Goal: Information Seeking & Learning: Learn about a topic

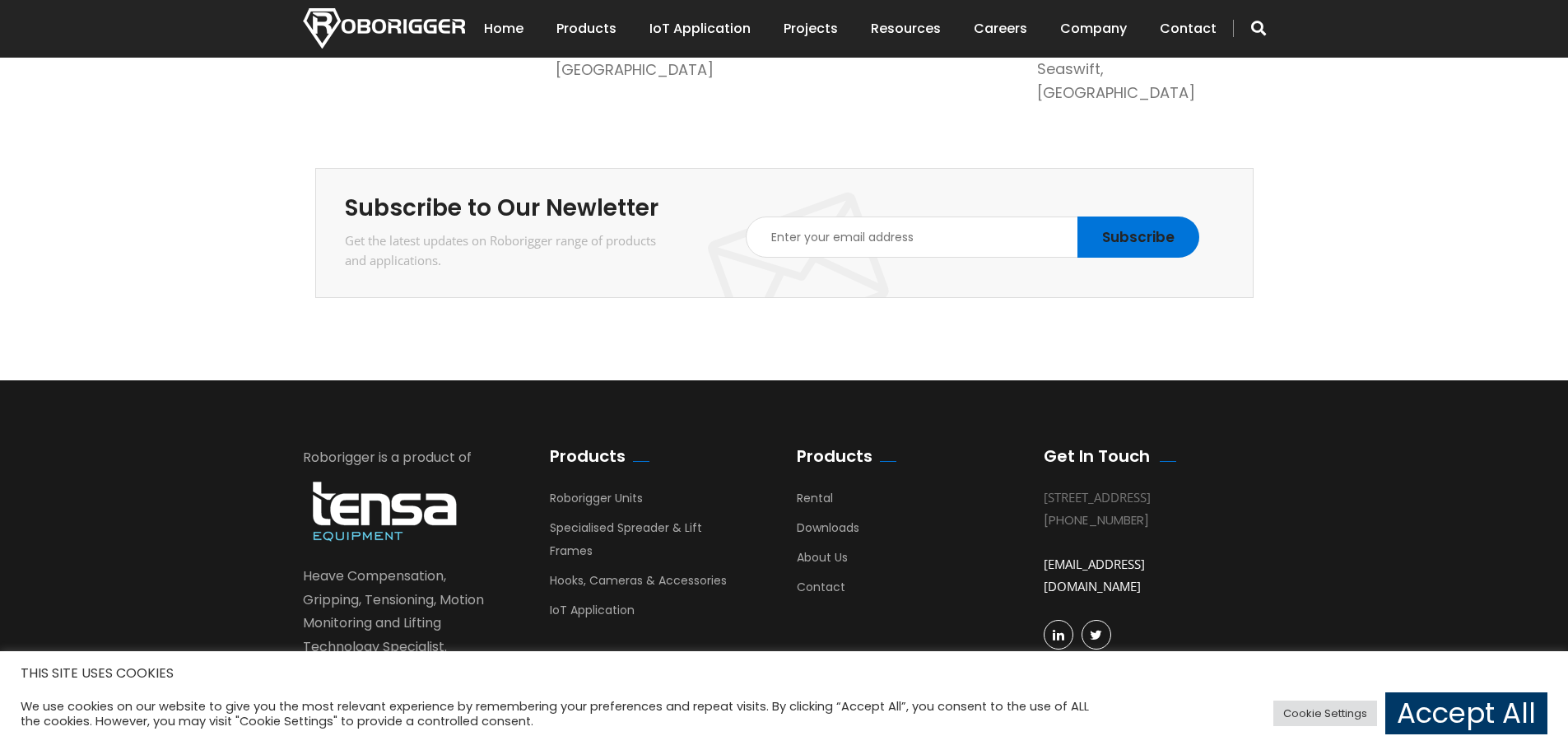
scroll to position [2881, 0]
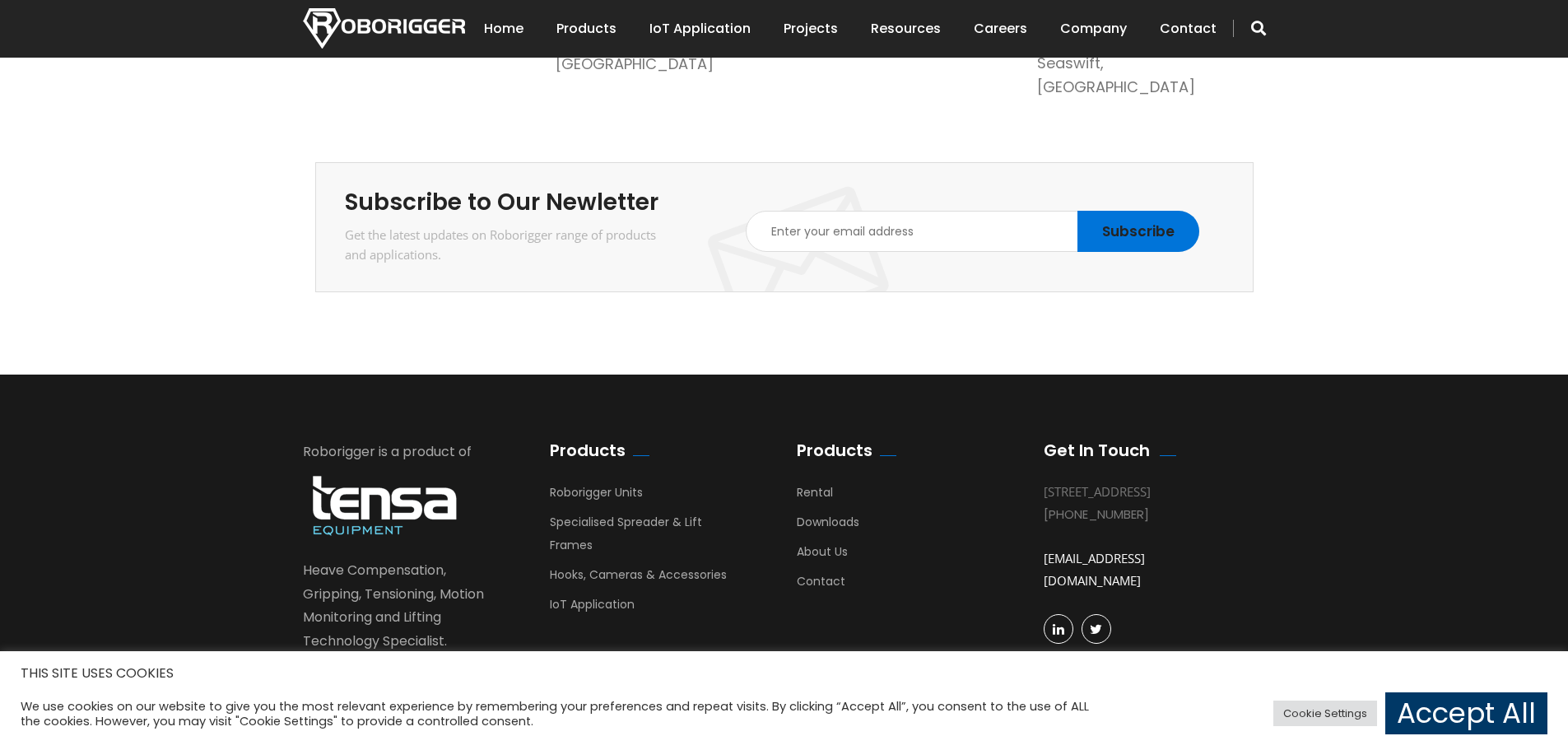
click at [381, 473] on img at bounding box center [384, 505] width 163 height 75
click at [415, 655] on link "[DOMAIN_NAME]" at bounding box center [359, 665] width 112 height 19
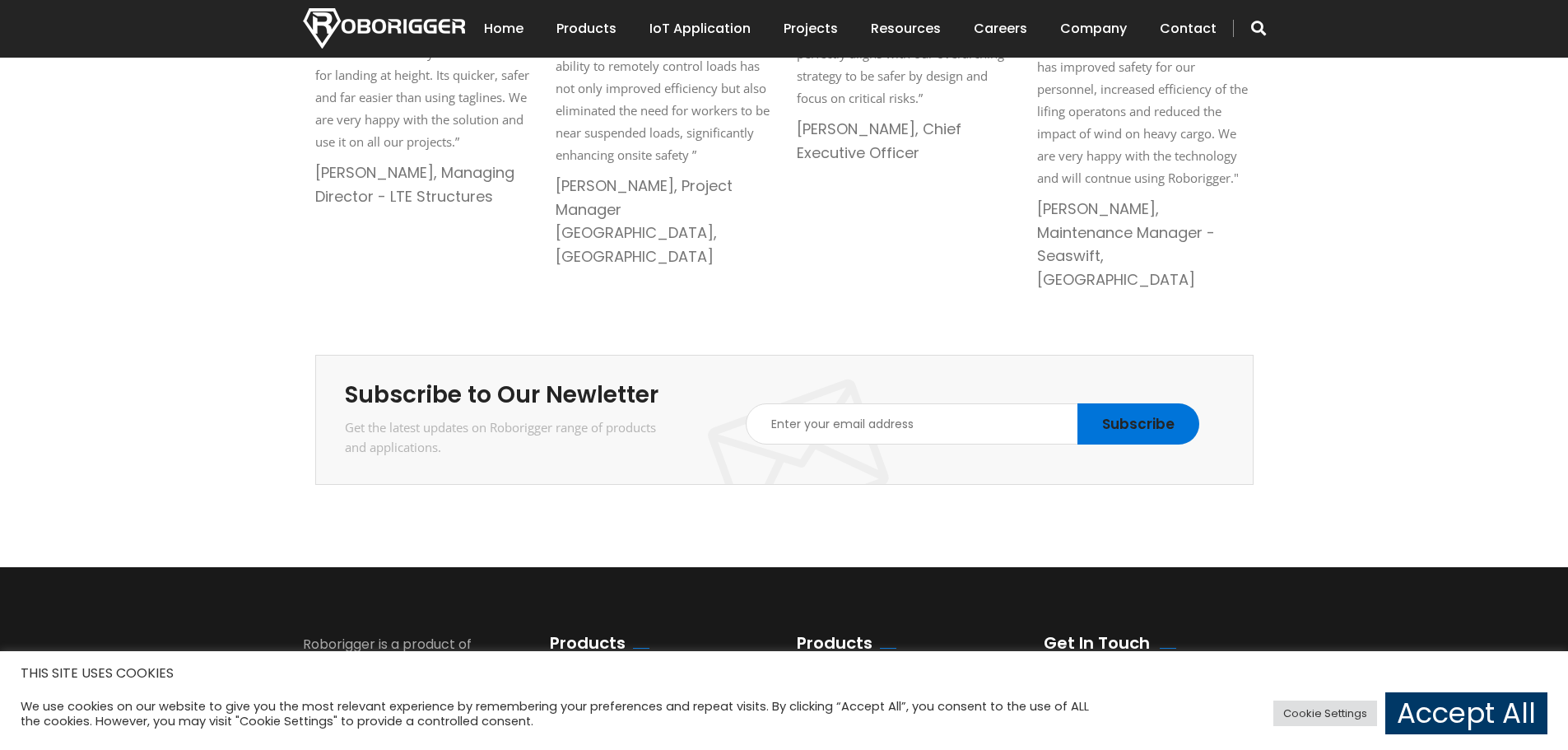
scroll to position [2855, 0]
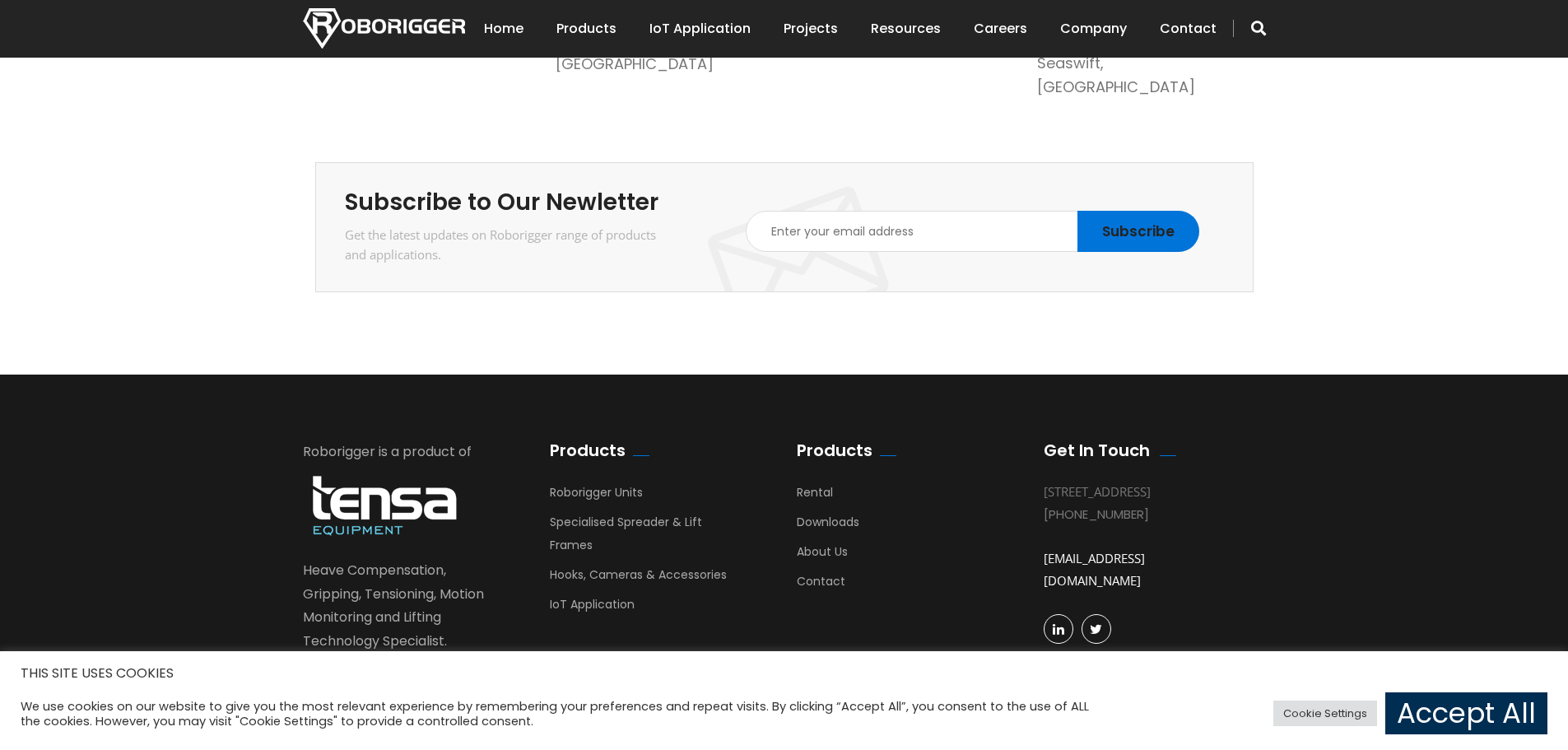
click at [1453, 705] on link "Accept All" at bounding box center [1466, 712] width 163 height 42
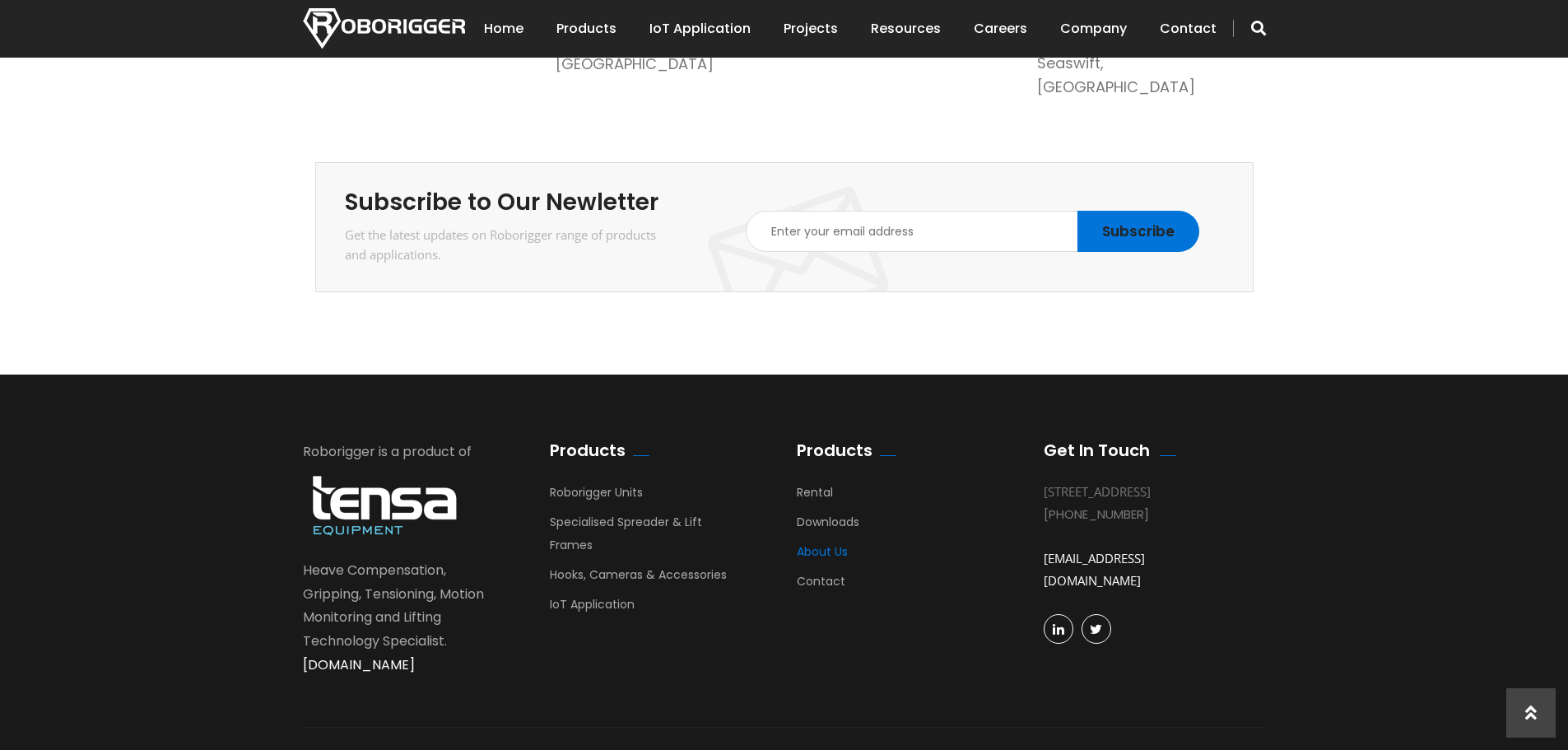
click at [811, 543] on link "About Us" at bounding box center [822, 555] width 51 height 25
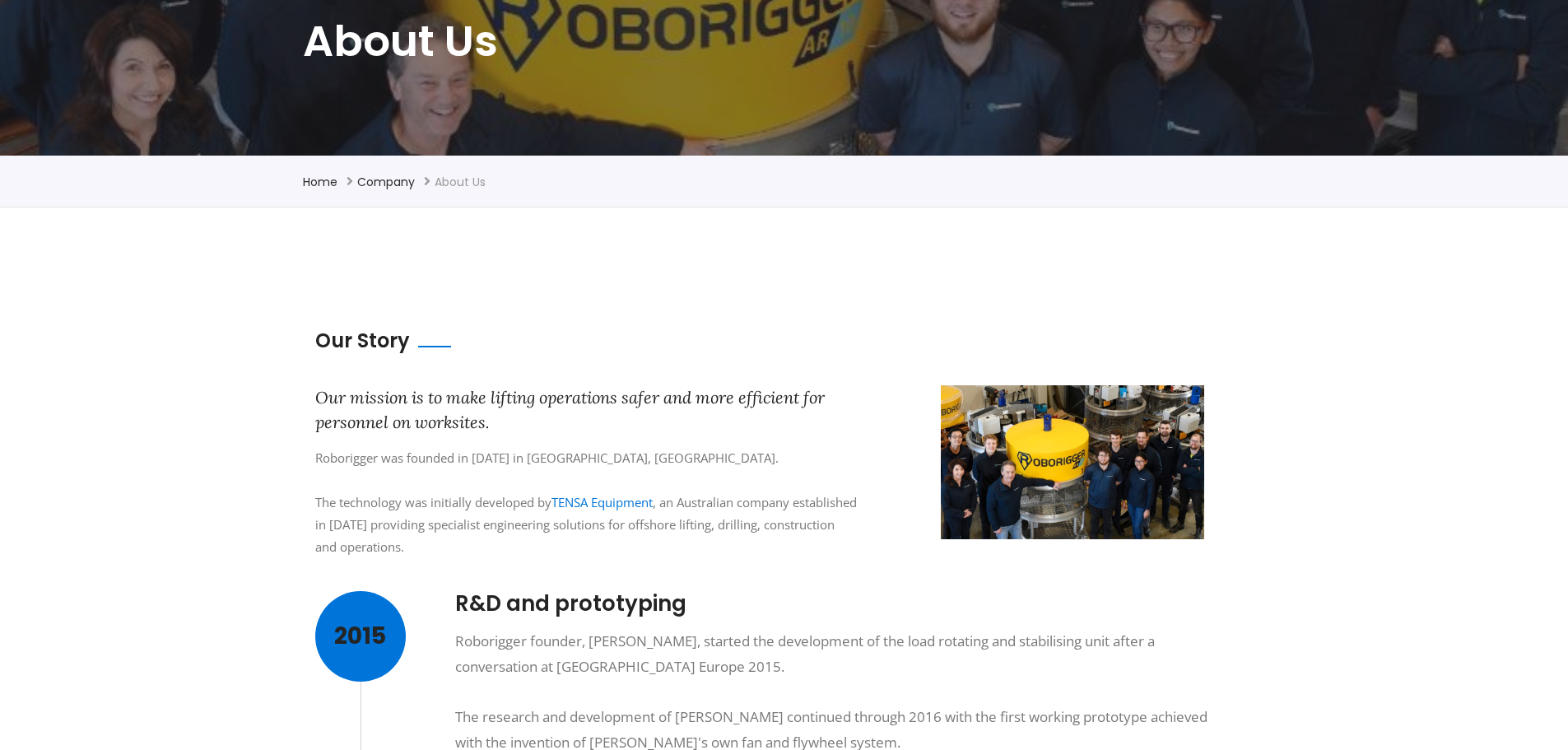
scroll to position [411, 0]
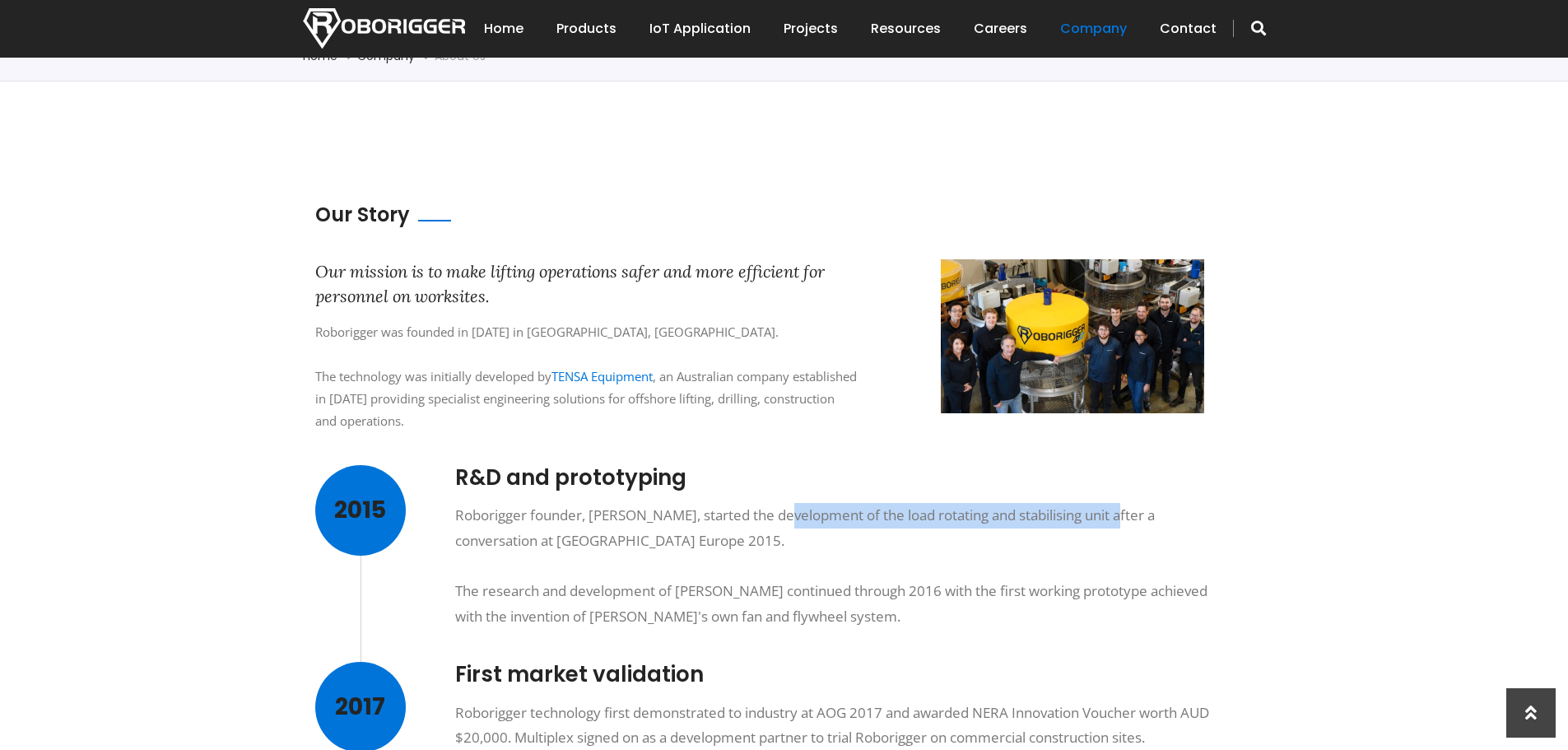
drag, startPoint x: 776, startPoint y: 509, endPoint x: 1119, endPoint y: 506, distance: 343.0
click at [1119, 506] on div "Roborigger founder, Derick Markwell, started the development of the load rotati…" at bounding box center [841, 566] width 773 height 126
copy div "development of the load rotating and stabilising unit"
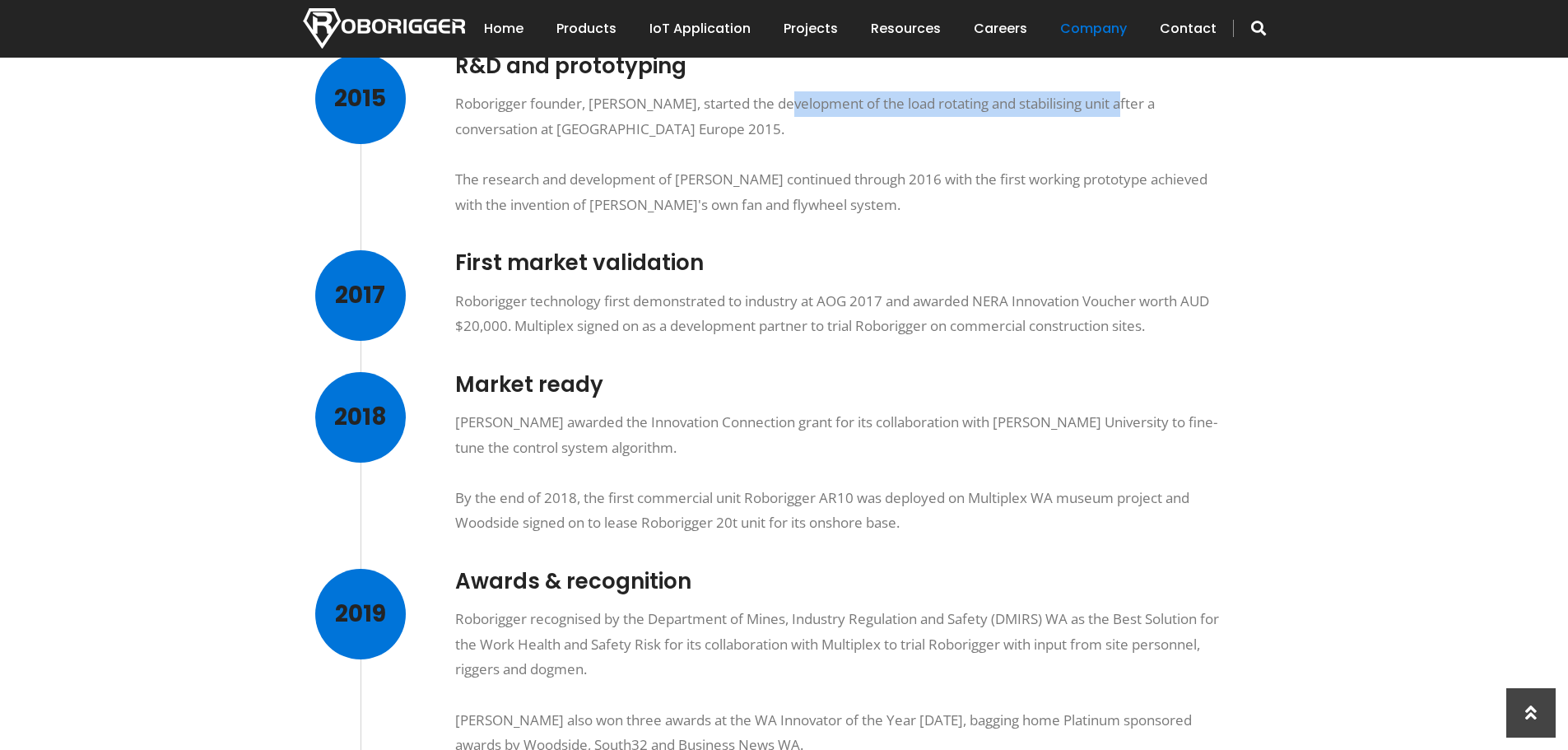
scroll to position [576, 0]
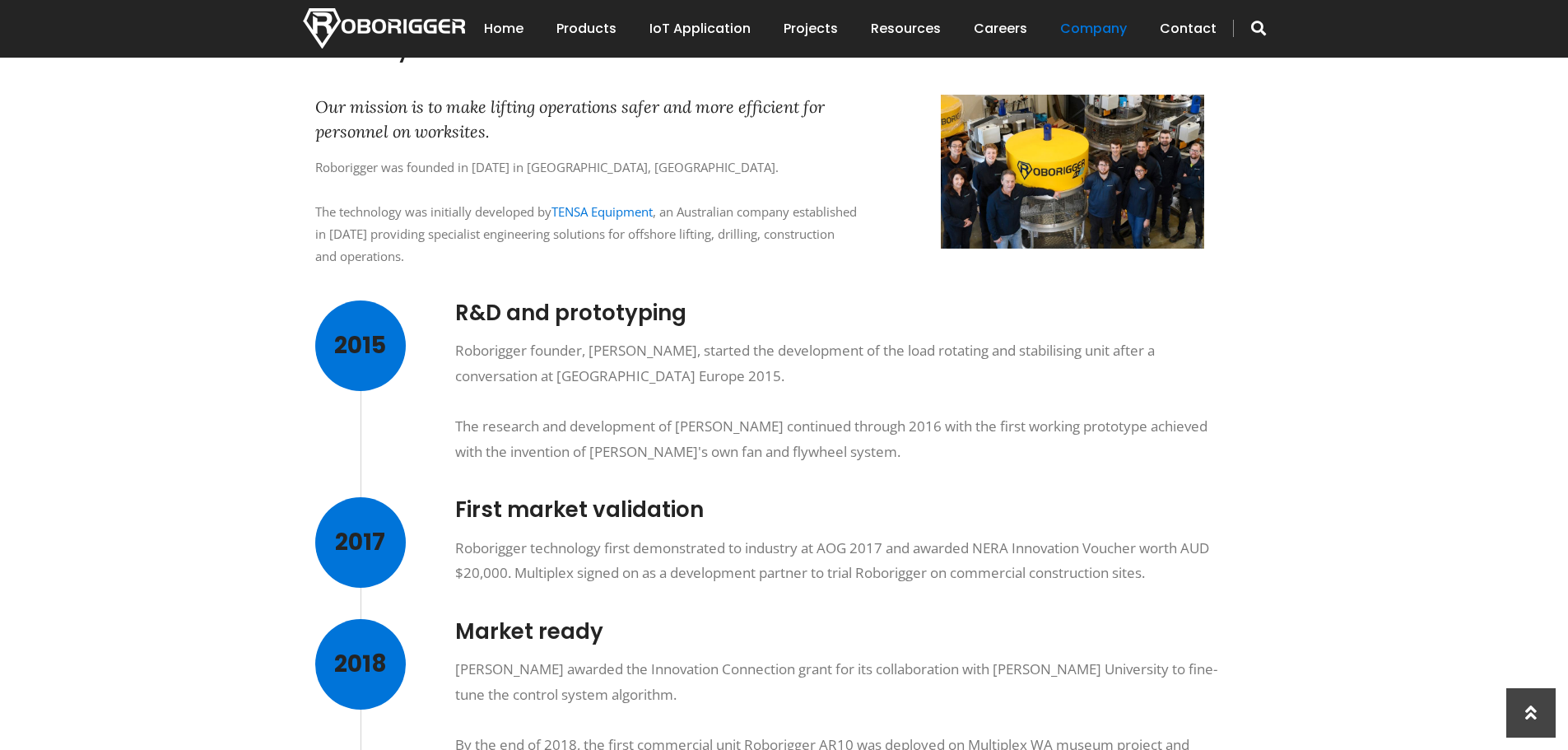
click at [990, 405] on div "Roborigger founder, Derick Markwell, started the development of the load rotati…" at bounding box center [841, 401] width 773 height 126
drag, startPoint x: 778, startPoint y: 353, endPoint x: 991, endPoint y: 349, distance: 213.0
click at [991, 349] on div "Roborigger founder, Derick Markwell, started the development of the load rotati…" at bounding box center [841, 401] width 773 height 126
copy div "development of the load rotating"
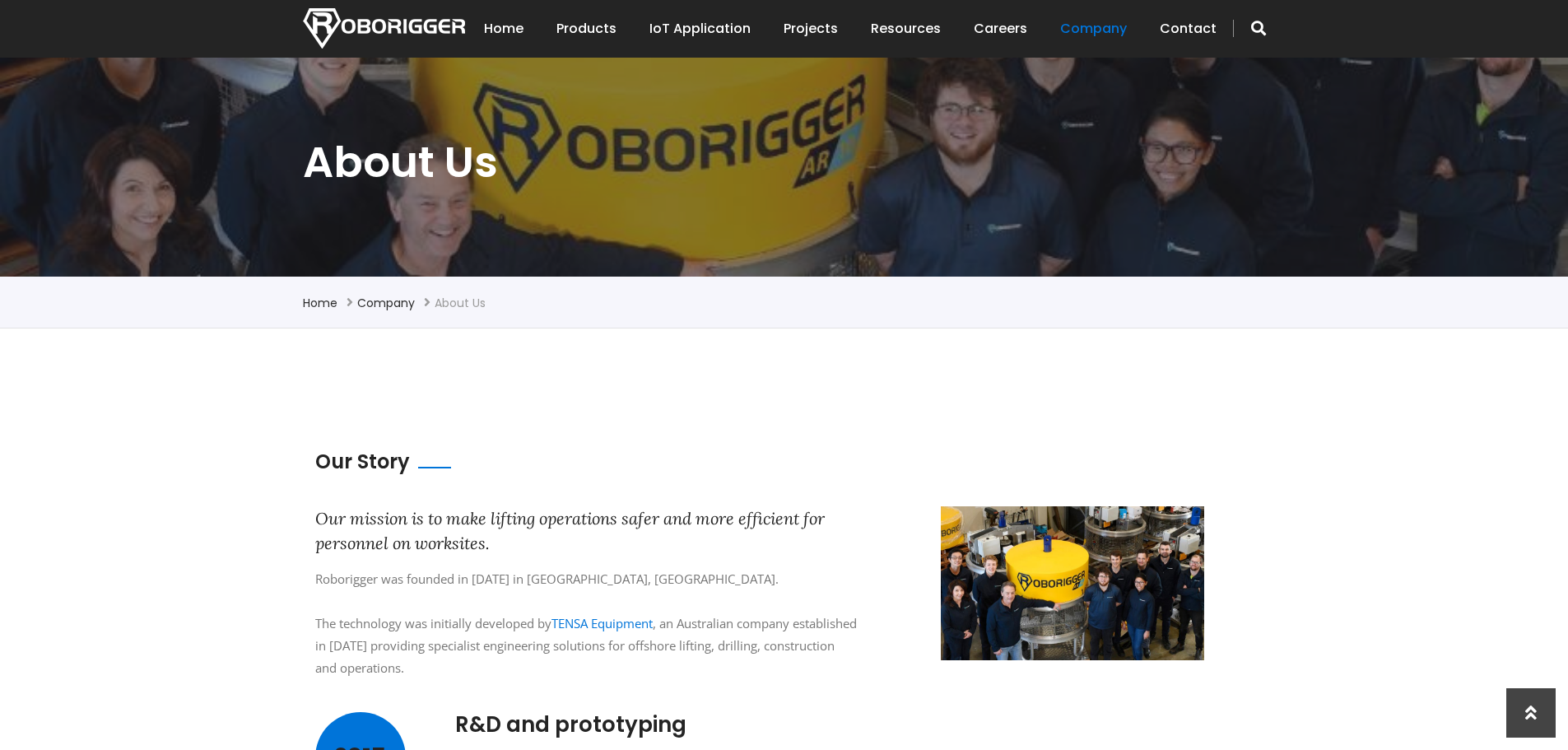
click at [559, 609] on div "Roborigger was founded in 2019 in Perth, Australia. The technology was initiall…" at bounding box center [587, 623] width 543 height 111
drag, startPoint x: 490, startPoint y: 514, endPoint x: 612, endPoint y: 508, distance: 122.1
click at [612, 508] on div "Our mission is to make lifting operations safer and more efficient for personne…" at bounding box center [587, 530] width 543 height 49
drag, startPoint x: 451, startPoint y: 517, endPoint x: 620, endPoint y: 513, distance: 169.0
click at [620, 513] on div "Our mission is to make lifting operations safer and more efficient for personne…" at bounding box center [587, 530] width 543 height 49
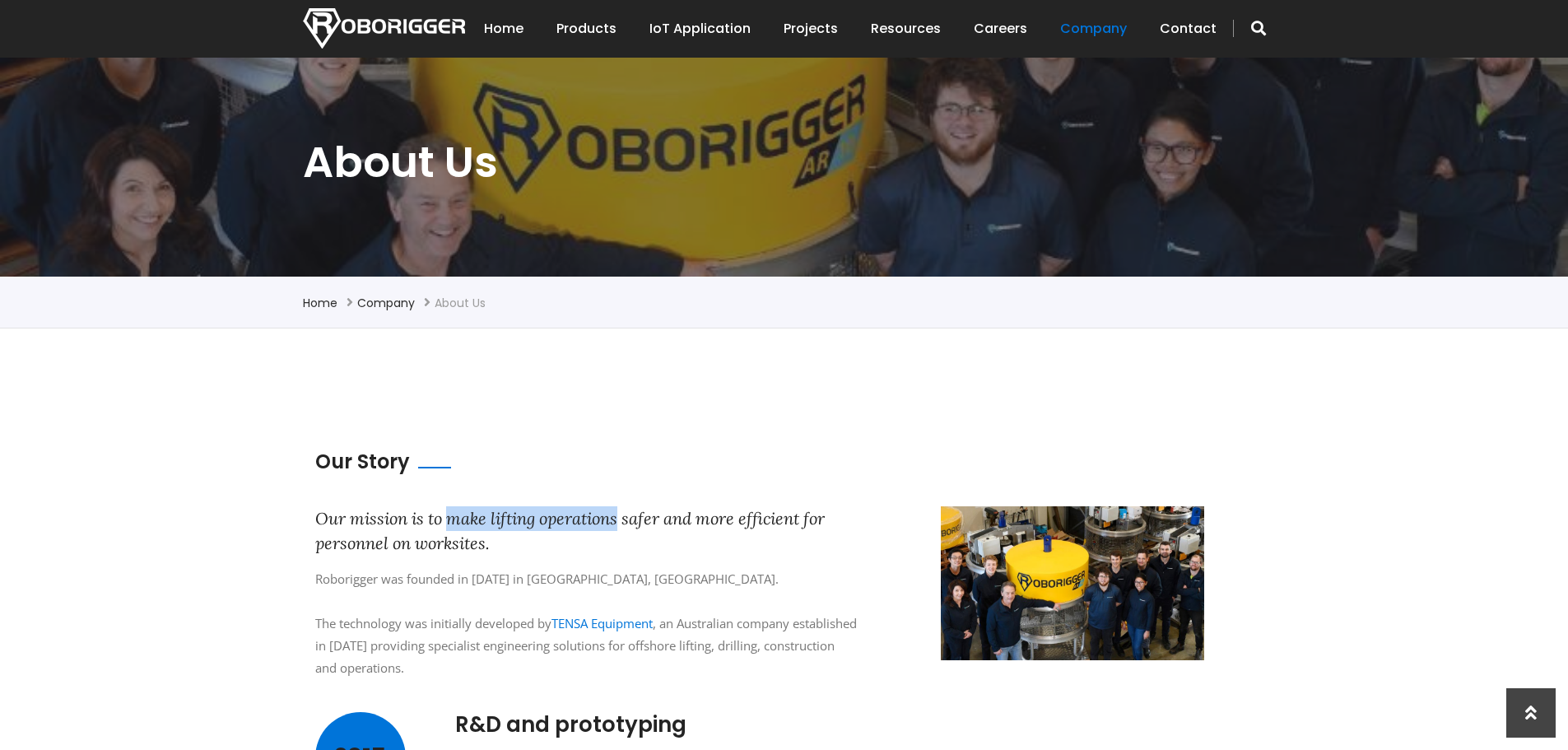
copy div "make lifting operations"
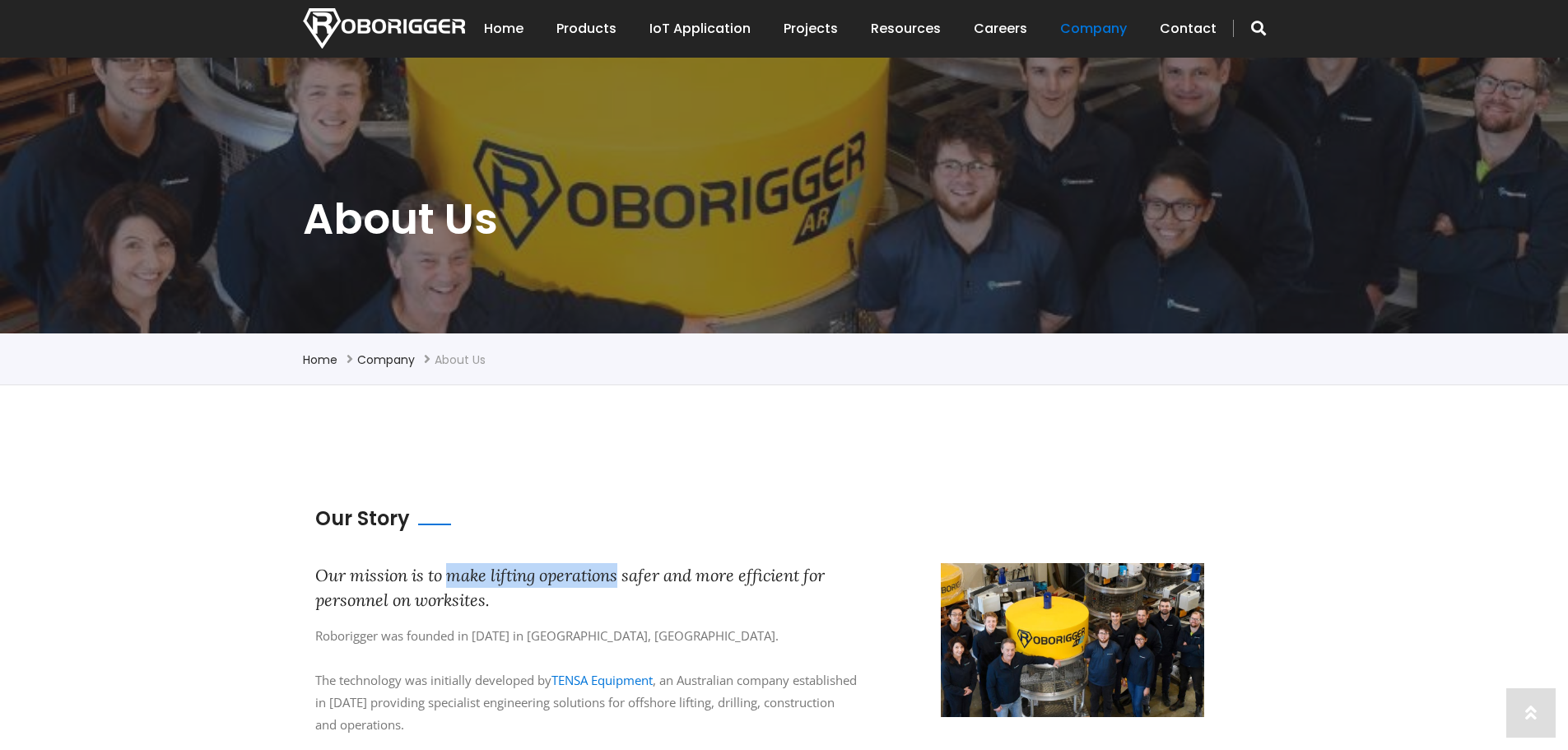
scroll to position [247, 0]
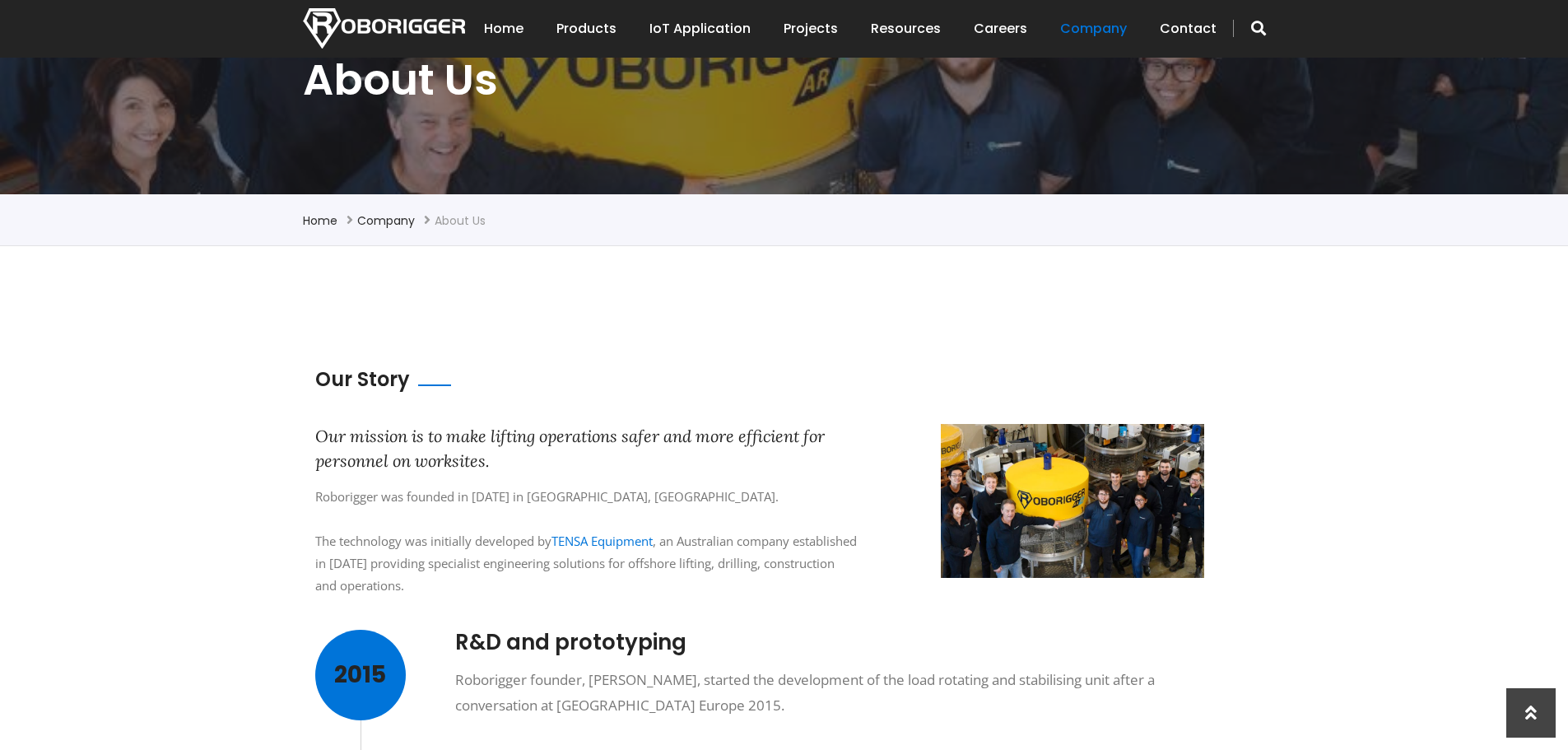
click at [650, 588] on div "Roborigger was founded in 2019 in Perth, Australia. The technology was initiall…" at bounding box center [587, 541] width 543 height 111
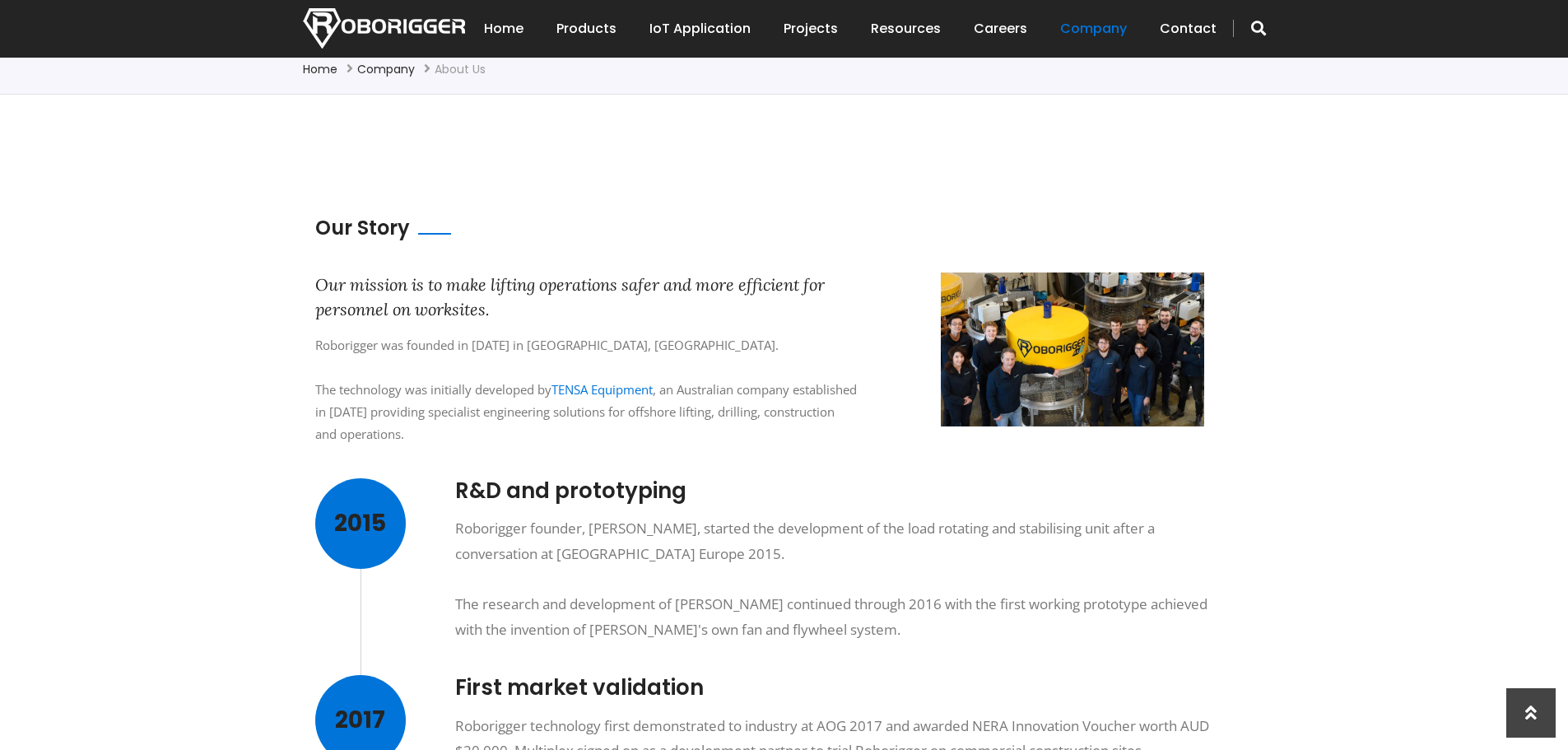
scroll to position [576, 0]
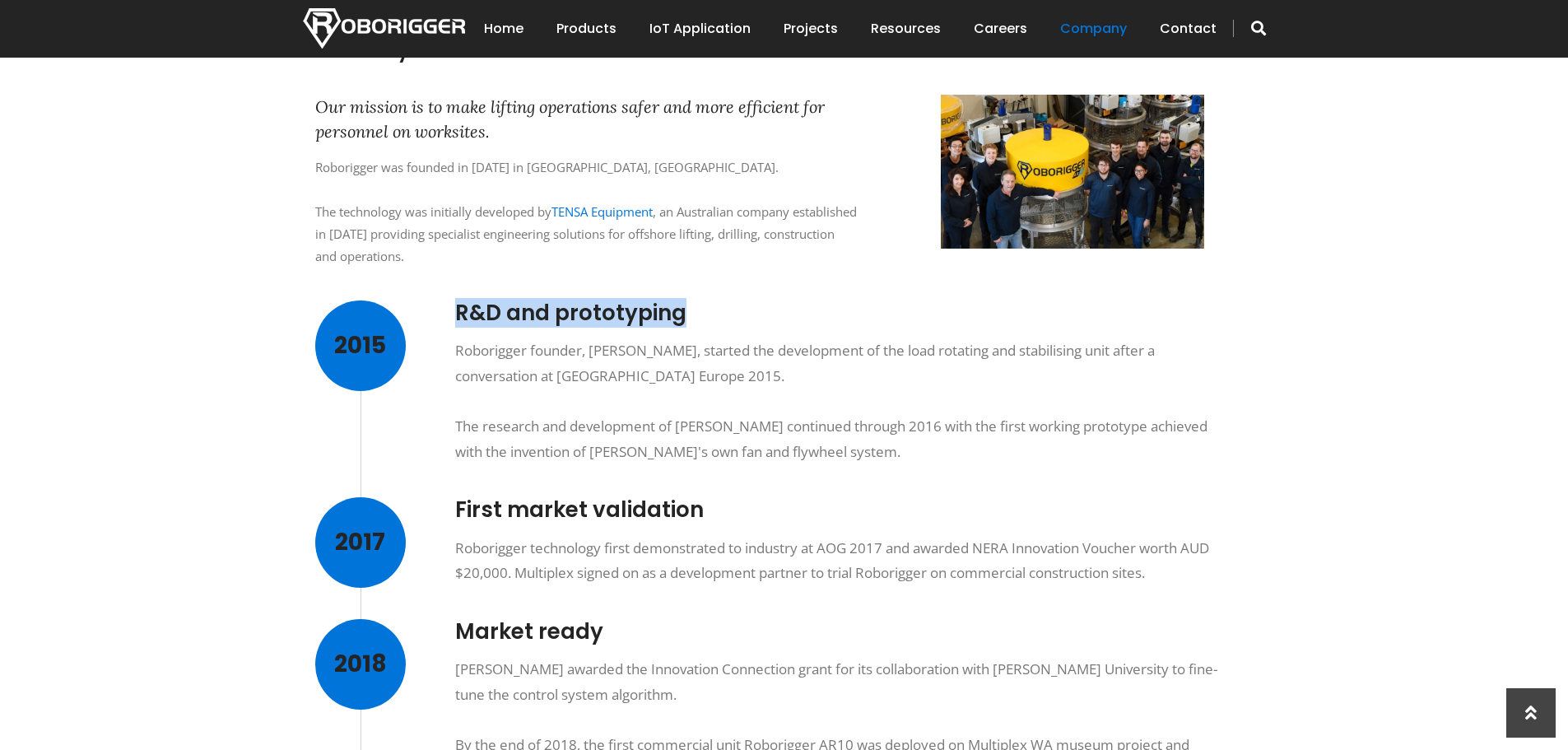
drag, startPoint x: 695, startPoint y: 314, endPoint x: 459, endPoint y: 325, distance: 236.3
click at [459, 325] on h3 "R&D and prototyping" at bounding box center [841, 313] width 773 height 25
copy h3 "R&D and prototyping"
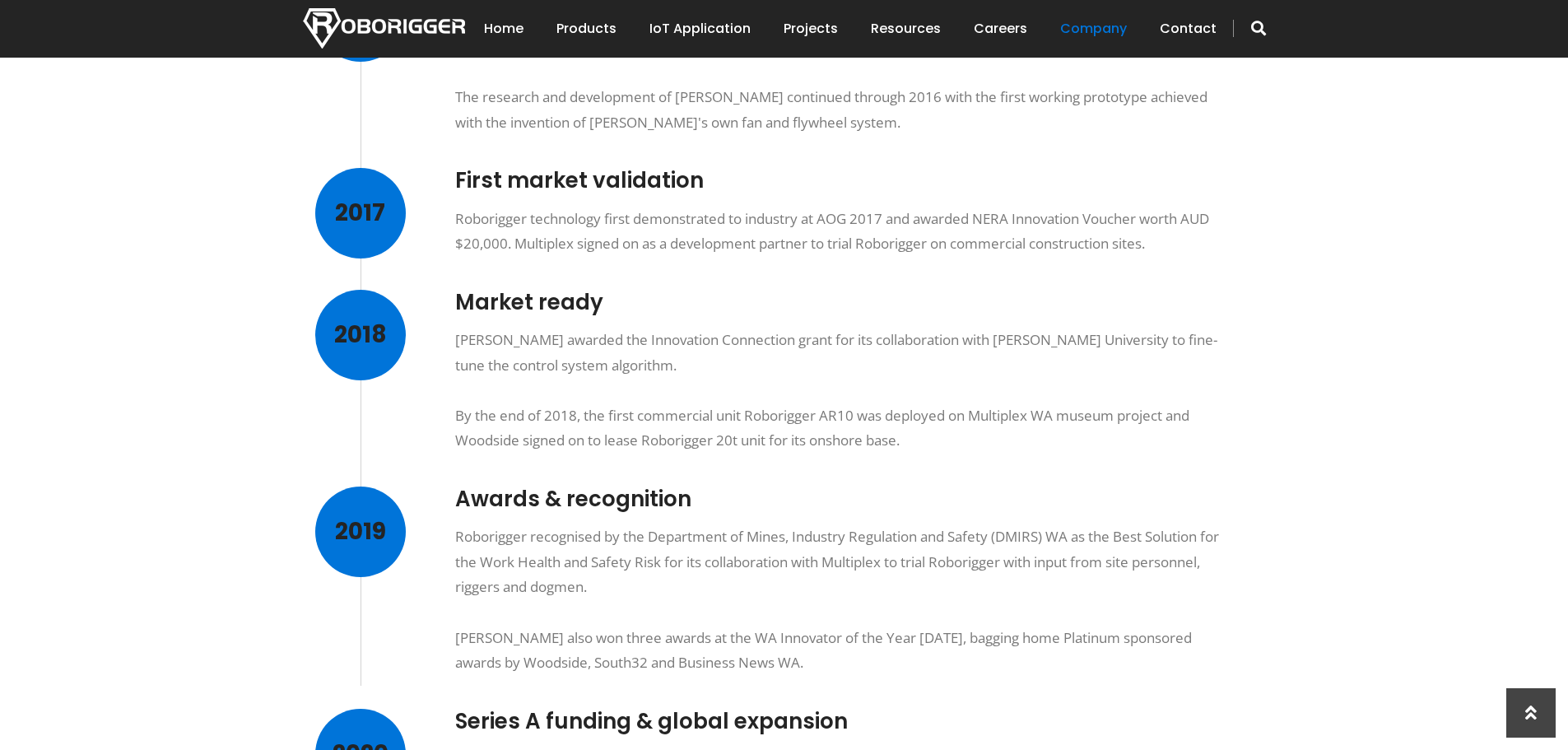
scroll to position [1152, 0]
